Goal: Task Accomplishment & Management: Use online tool/utility

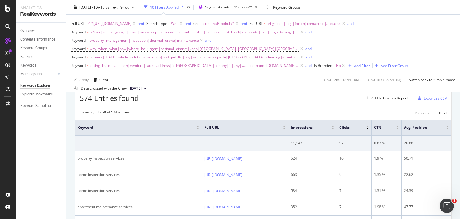
scroll to position [134, 0]
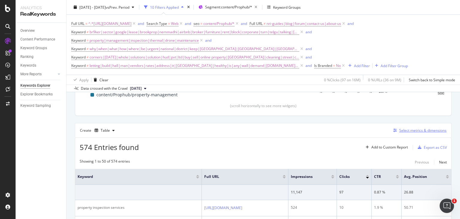
click at [416, 128] on div "Select metrics & dimensions" at bounding box center [422, 130] width 47 height 5
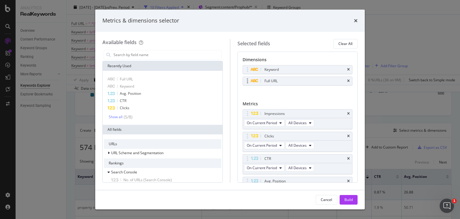
click at [342, 81] on div "Full URL" at bounding box center [298, 81] width 110 height 8
click at [347, 79] on icon "times" at bounding box center [348, 81] width 3 height 4
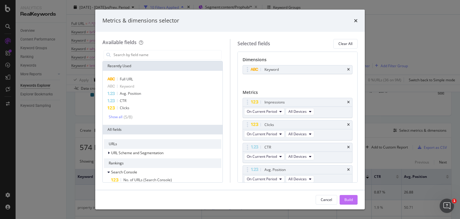
click at [351, 203] on div "Build" at bounding box center [349, 199] width 8 height 9
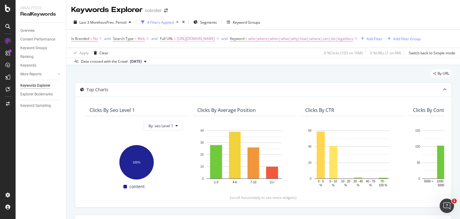
click at [215, 38] on span "[URL][DOMAIN_NAME]" at bounding box center [196, 38] width 38 height 8
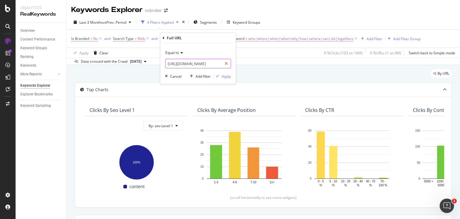
click at [226, 64] on icon at bounding box center [226, 63] width 3 height 4
click at [196, 63] on input "text" at bounding box center [197, 64] width 65 height 10
paste input "https://www.nobroker.in/prophub/notary/advocate/bangalore-karnataka/"
type input "https://www.nobroker.in/prophub/notary/advocate/"
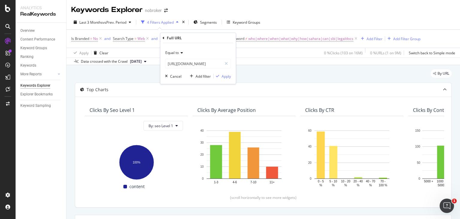
scroll to position [0, 0]
click at [173, 51] on span "Equal to" at bounding box center [171, 52] width 13 height 5
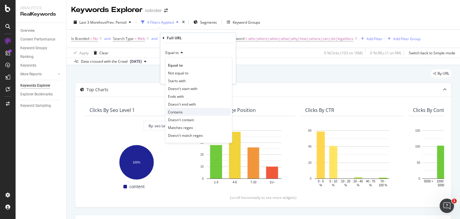
click at [179, 111] on span "Contains" at bounding box center [175, 111] width 15 height 5
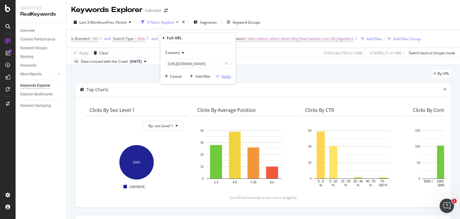
click at [225, 77] on div "Apply" at bounding box center [226, 75] width 9 height 5
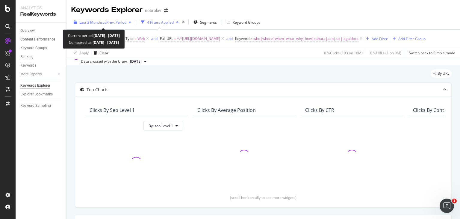
click at [119, 22] on span "vs Prev. Period" at bounding box center [115, 22] width 24 height 5
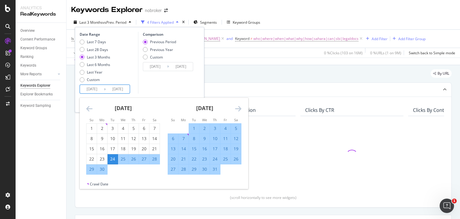
click at [106, 88] on input "2025/09/23" at bounding box center [118, 89] width 24 height 8
click at [237, 106] on icon "Move forward to switch to the next month." at bounding box center [238, 108] width 6 height 7
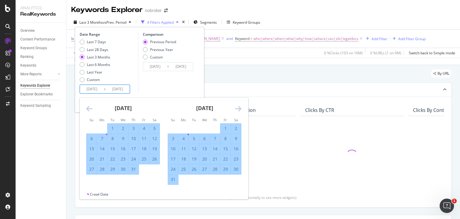
click at [237, 106] on icon "Move forward to switch to the next month." at bounding box center [238, 108] width 6 height 7
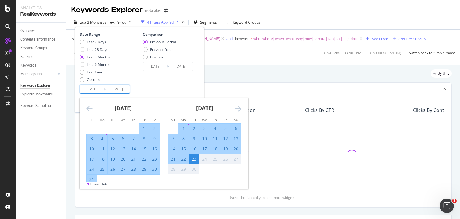
click at [237, 106] on icon "Move forward to switch to the next month." at bounding box center [238, 108] width 6 height 7
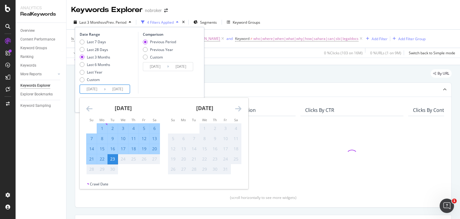
click at [98, 126] on div "1" at bounding box center [102, 128] width 10 height 6
type input "2025/09/01"
type input "2025/04/15"
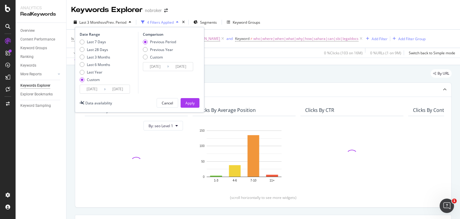
click at [91, 87] on input "2025/06/24" at bounding box center [92, 89] width 24 height 8
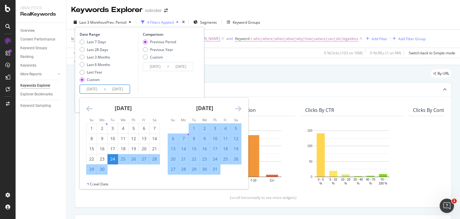
click at [239, 106] on icon "Move forward to switch to the next month." at bounding box center [238, 108] width 6 height 7
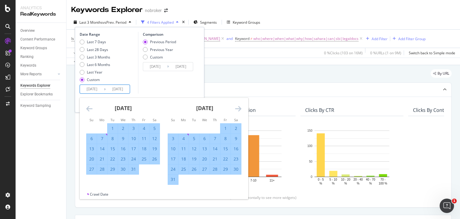
click at [239, 106] on icon "Move forward to switch to the next month." at bounding box center [238, 108] width 6 height 7
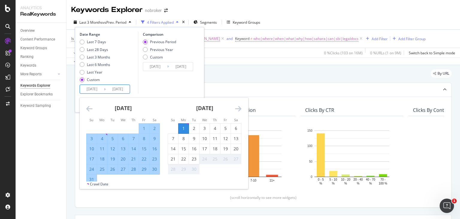
click at [239, 106] on icon "Move forward to switch to the next month." at bounding box center [238, 108] width 6 height 7
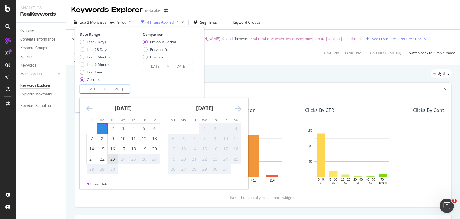
click at [113, 160] on div "23" at bounding box center [113, 159] width 10 height 6
type input "2025/09/23"
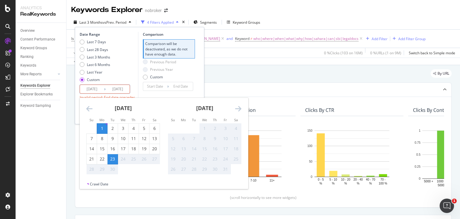
click at [101, 127] on div "1" at bounding box center [102, 128] width 10 height 6
type input "2025/09/01"
type input "2025/08/31"
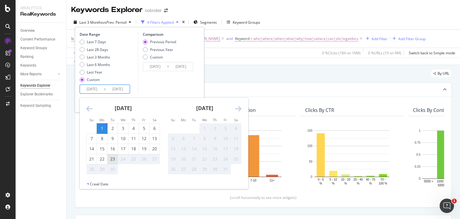
click at [111, 158] on div "23" at bounding box center [113, 159] width 10 height 6
type input "2025/09/23"
type input "2025/08/09"
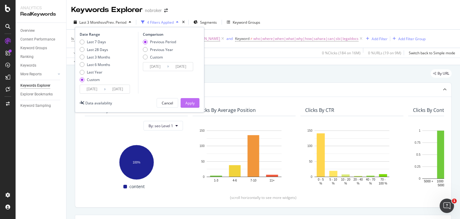
click at [188, 103] on div "Apply" at bounding box center [189, 102] width 9 height 5
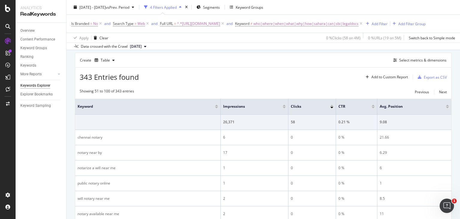
scroll to position [161, 0]
click at [393, 62] on icon "button" at bounding box center [395, 61] width 4 height 4
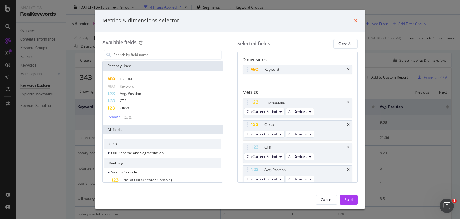
click at [356, 21] on icon "times" at bounding box center [356, 20] width 4 height 5
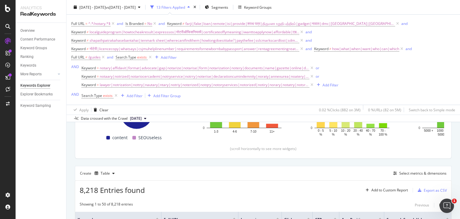
scroll to position [121, 0]
click at [408, 175] on div "Select metrics & dimensions" at bounding box center [419, 173] width 56 height 7
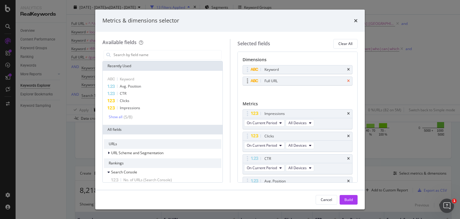
click at [347, 81] on icon "times" at bounding box center [348, 81] width 3 height 4
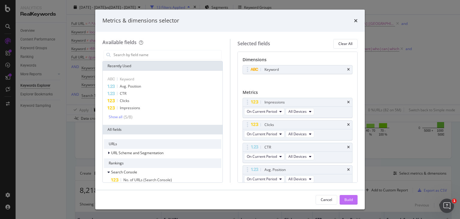
click at [345, 200] on div "Build" at bounding box center [349, 199] width 8 height 5
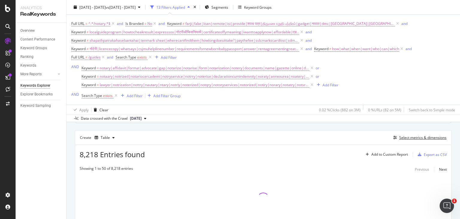
scroll to position [155, 0]
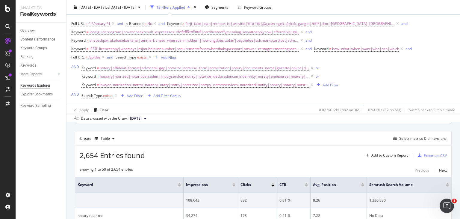
drag, startPoint x: 256, startPoint y: 188, endPoint x: 206, endPoint y: 141, distance: 68.7
click at [206, 141] on div "Create Table Select metrics & dimensions" at bounding box center [263, 138] width 377 height 14
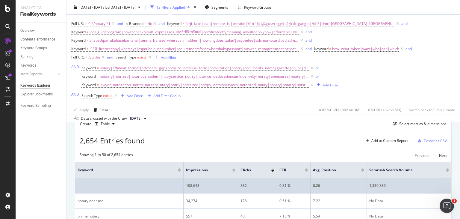
scroll to position [169, 0]
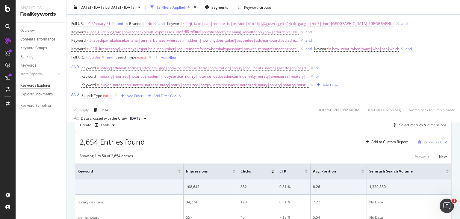
click at [433, 141] on div "Export as CSV" at bounding box center [435, 141] width 23 height 5
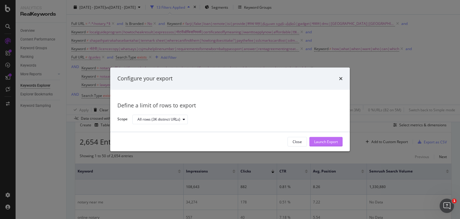
click at [327, 140] on div "Launch Export" at bounding box center [326, 141] width 24 height 5
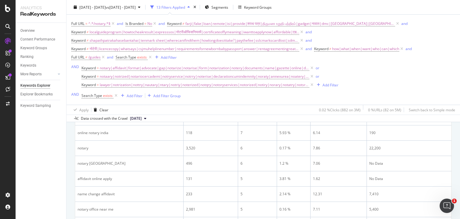
scroll to position [466, 0]
click at [415, 81] on div "Keyword = notary|affidavit|format|advocate|gap|notarize|notarise|form|notarizat…" at bounding box center [268, 76] width 374 height 25
